Goal: Task Accomplishment & Management: Manage account settings

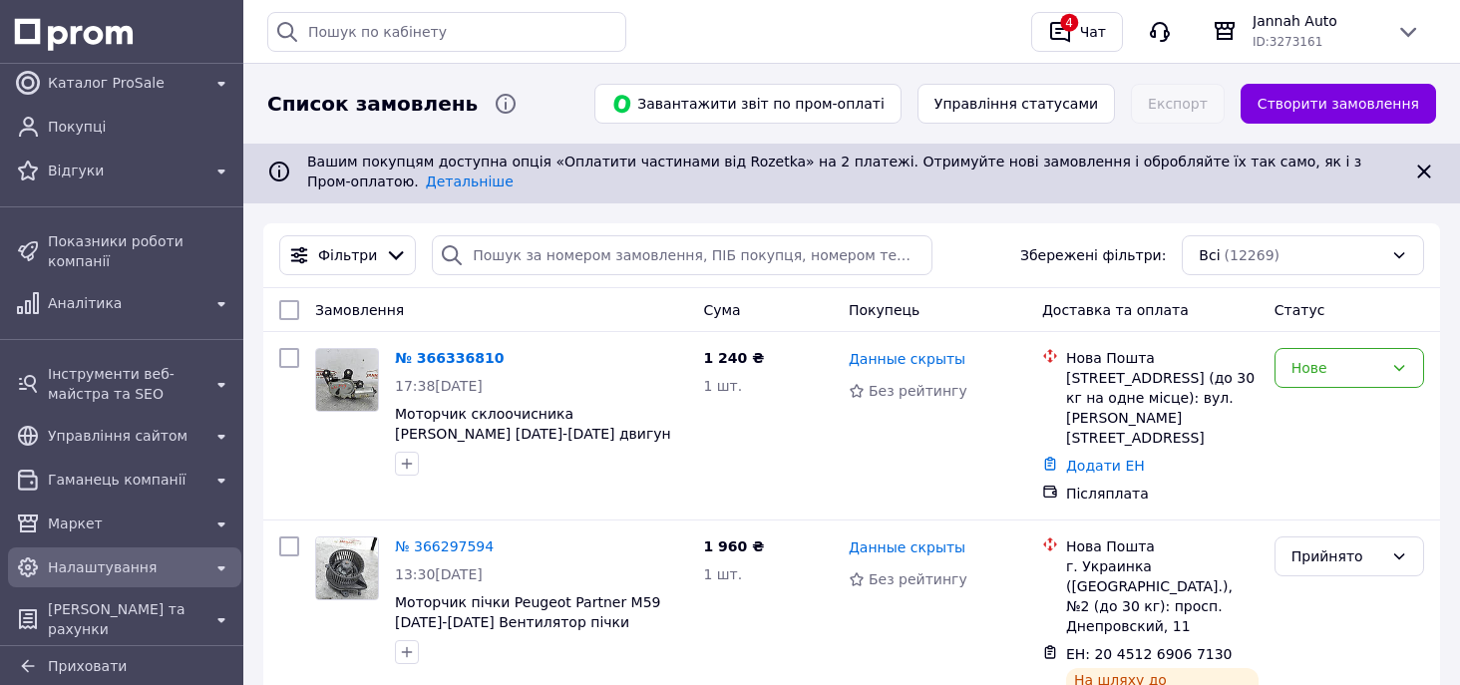
click at [131, 551] on div "Налаштування" at bounding box center [124, 567] width 225 height 32
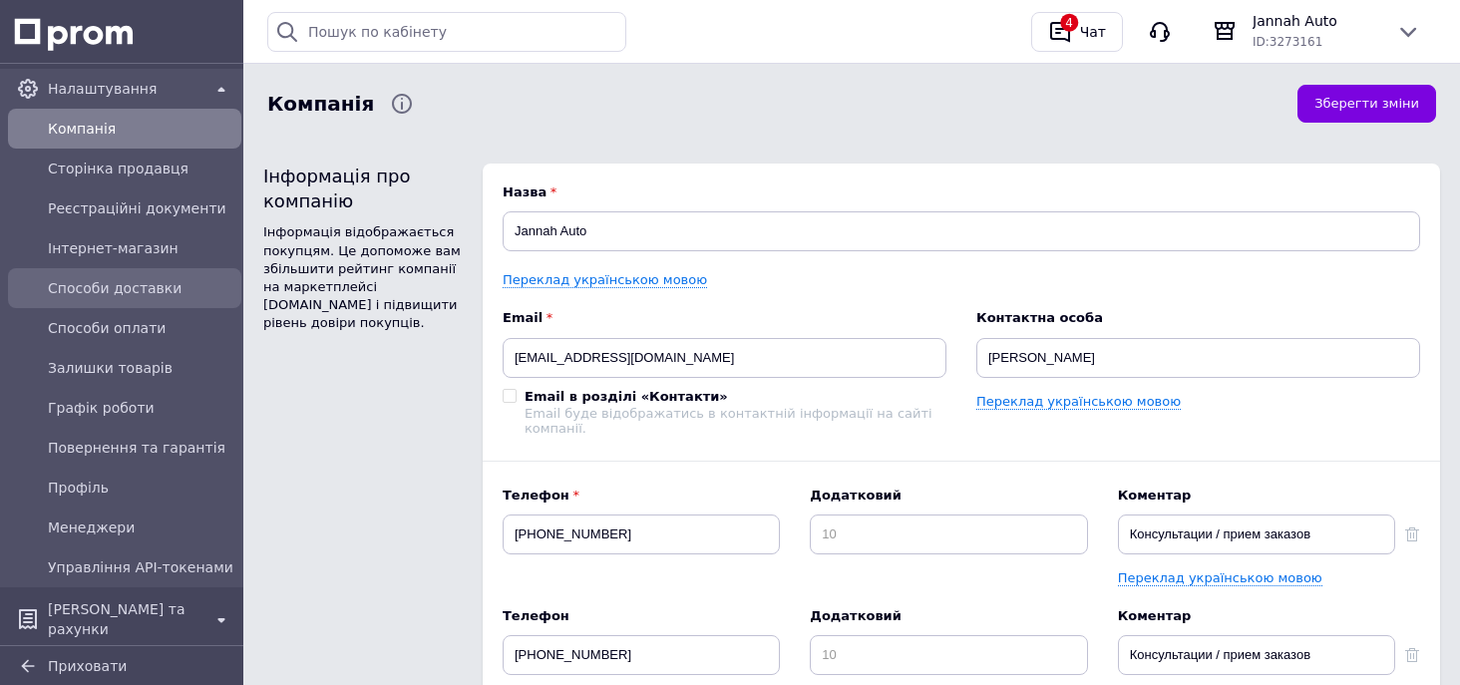
click at [117, 294] on span "Способи доставки" at bounding box center [140, 288] width 185 height 20
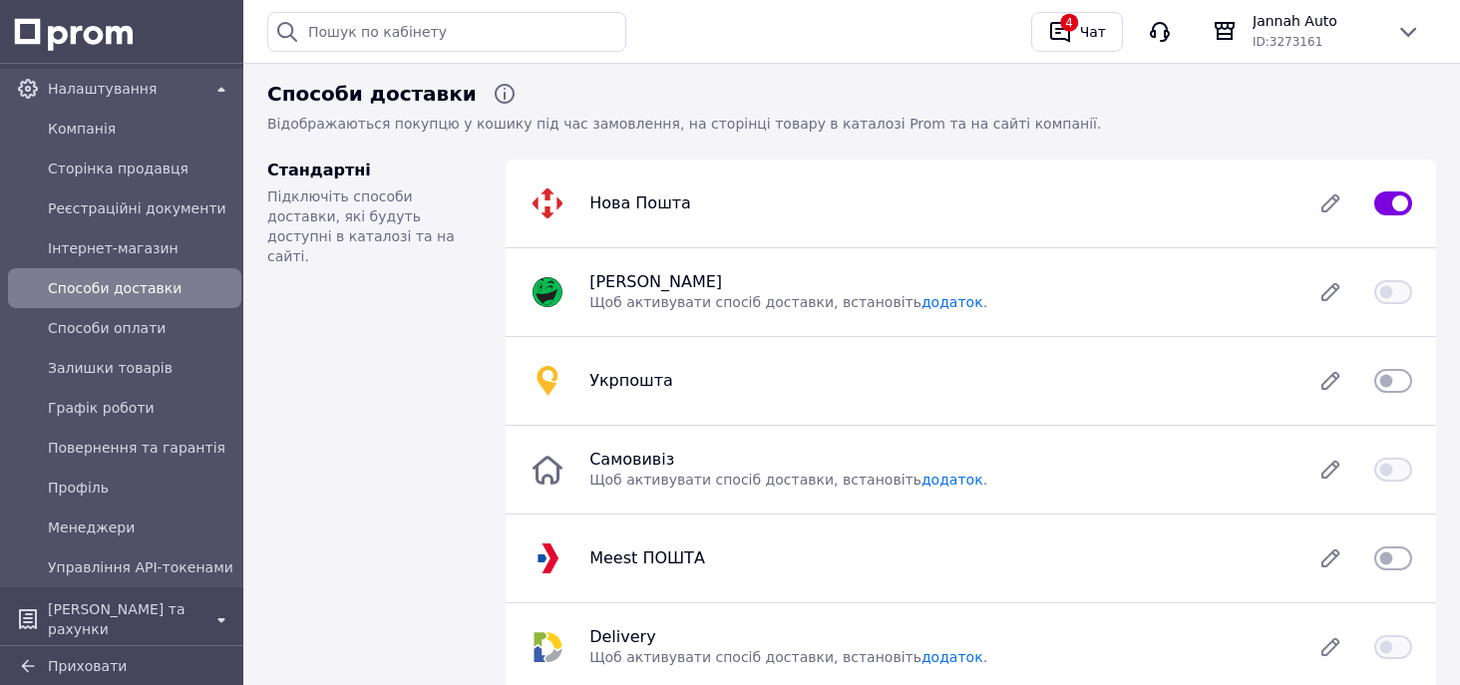
scroll to position [359, 0]
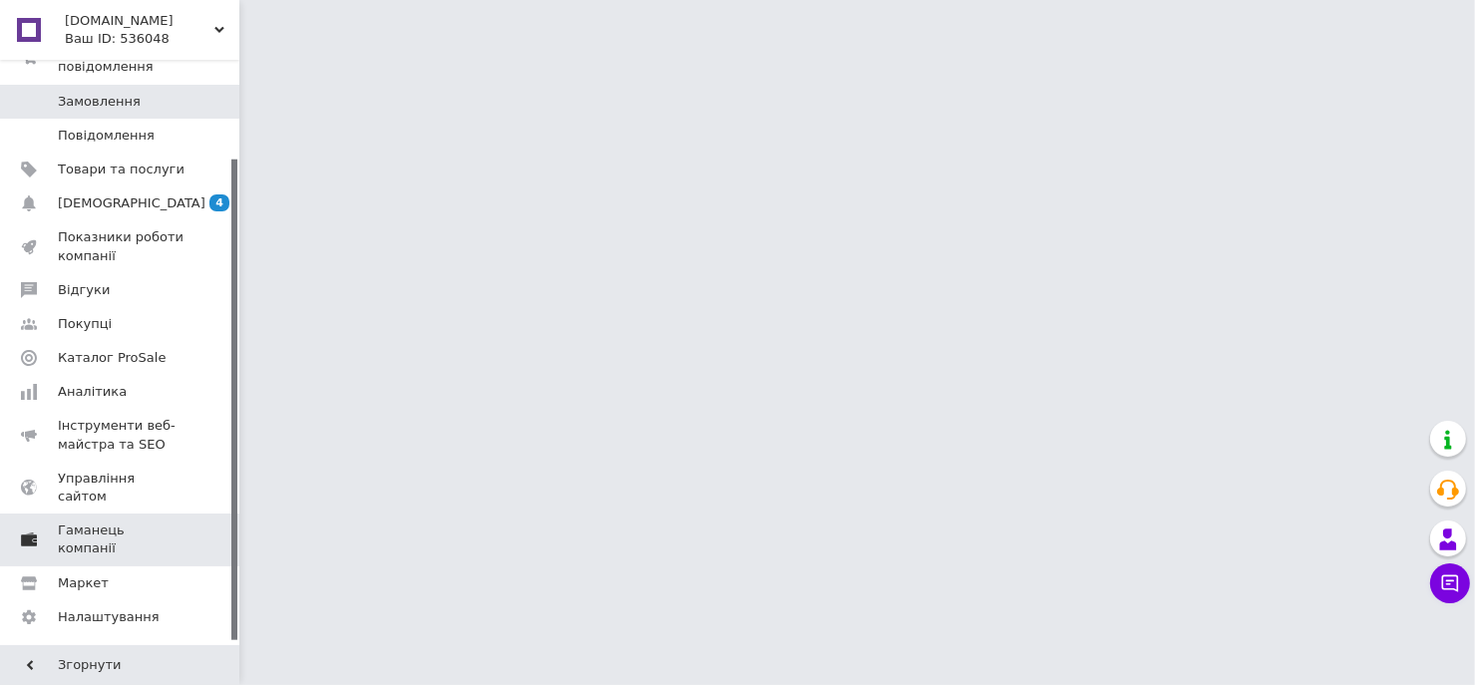
click at [148, 521] on span "Гаманець компанії" at bounding box center [121, 539] width 127 height 36
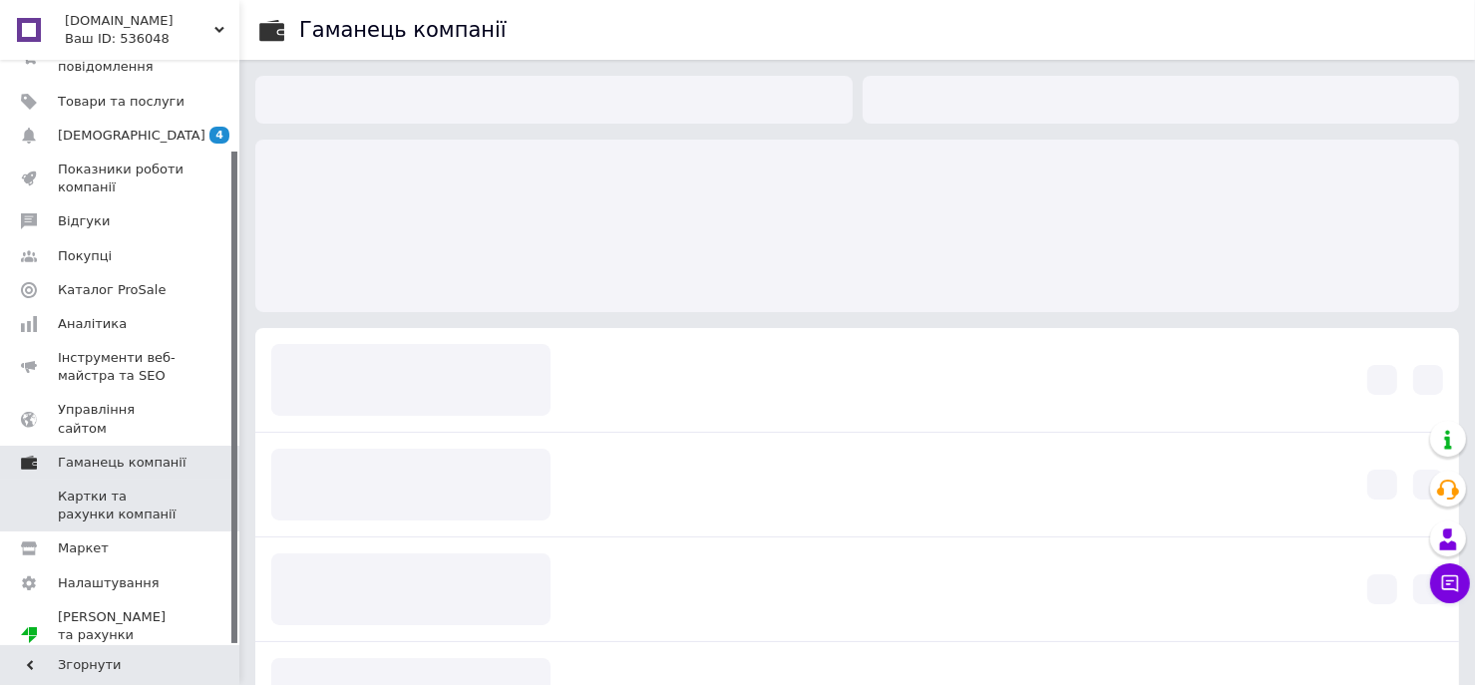
scroll to position [108, 0]
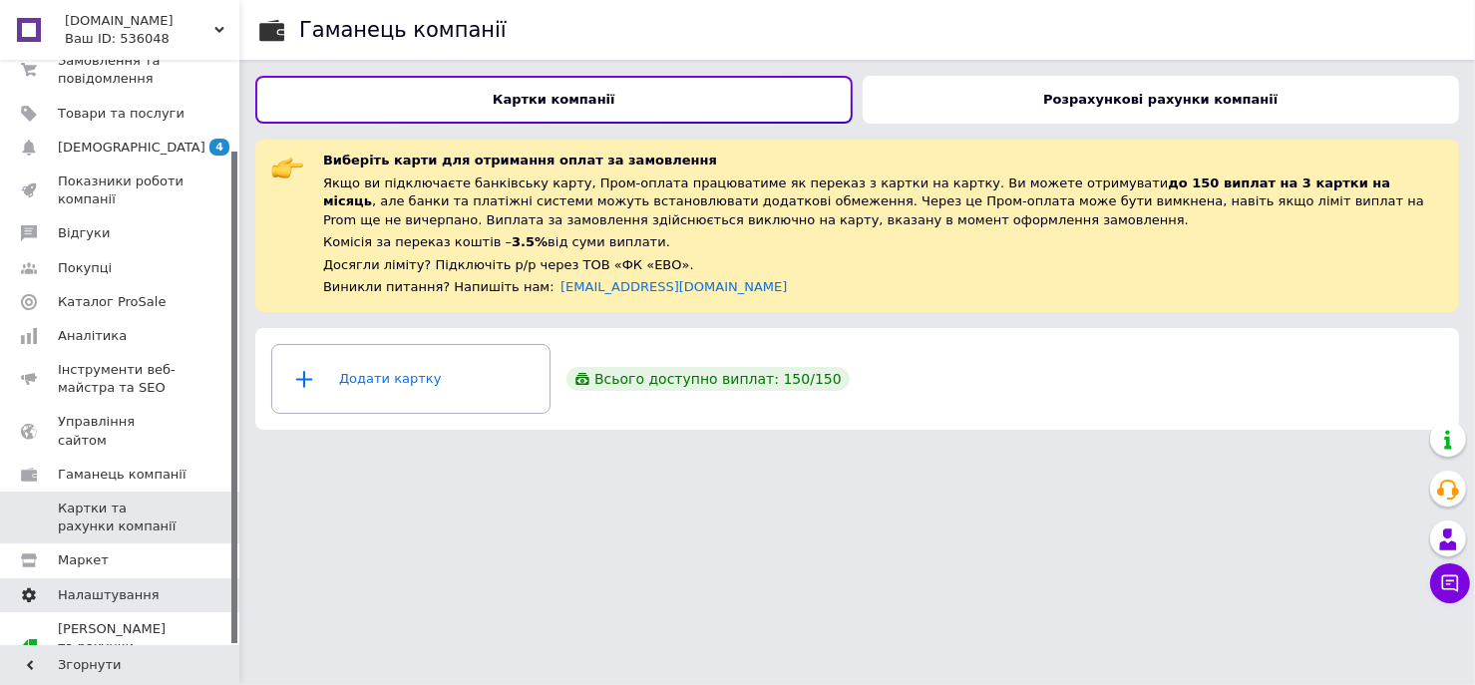
click at [121, 578] on link "Налаштування" at bounding box center [122, 595] width 245 height 34
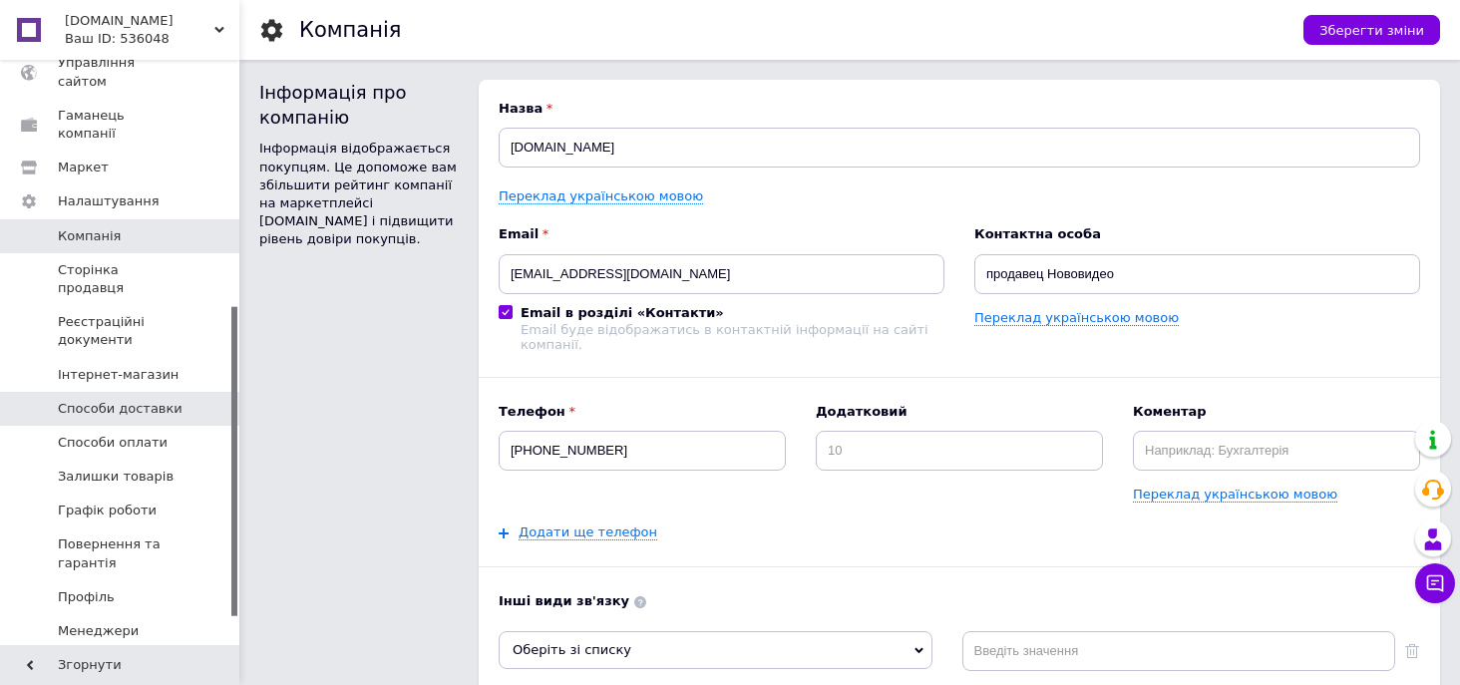
click at [124, 400] on span "Способи доставки" at bounding box center [120, 409] width 125 height 18
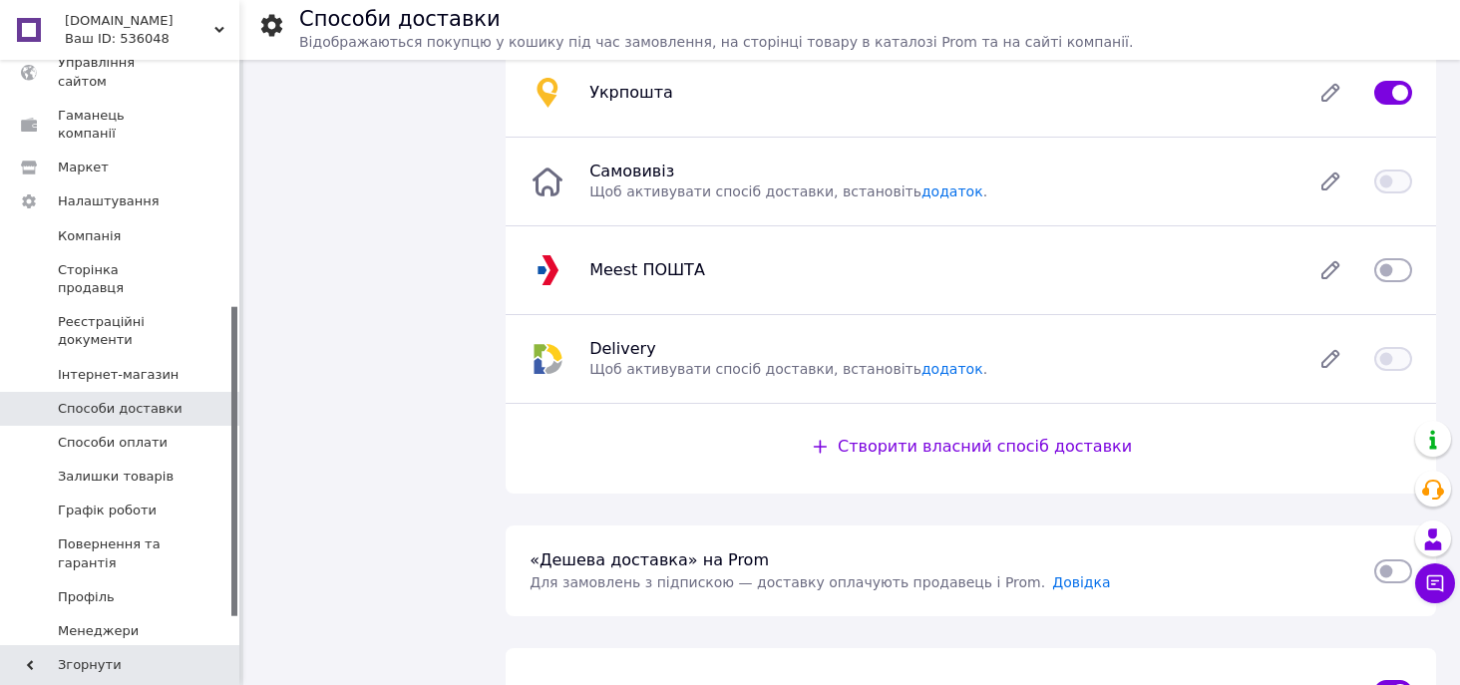
scroll to position [479, 0]
